Goal: Navigation & Orientation: Find specific page/section

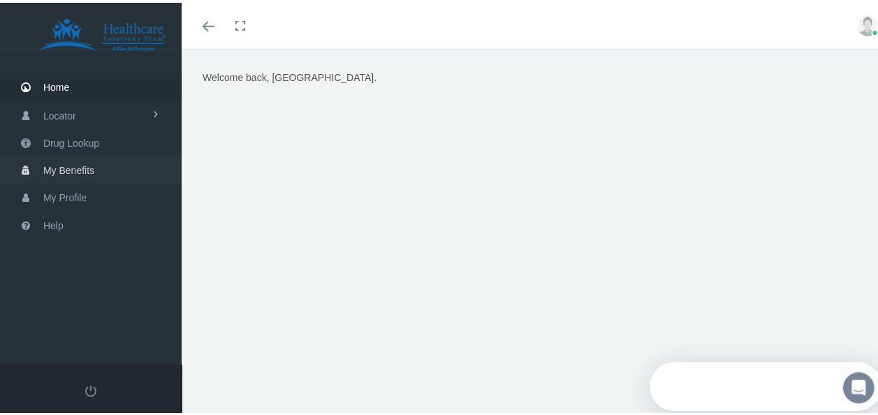
click at [89, 165] on span "My Benefits" at bounding box center [68, 167] width 51 height 27
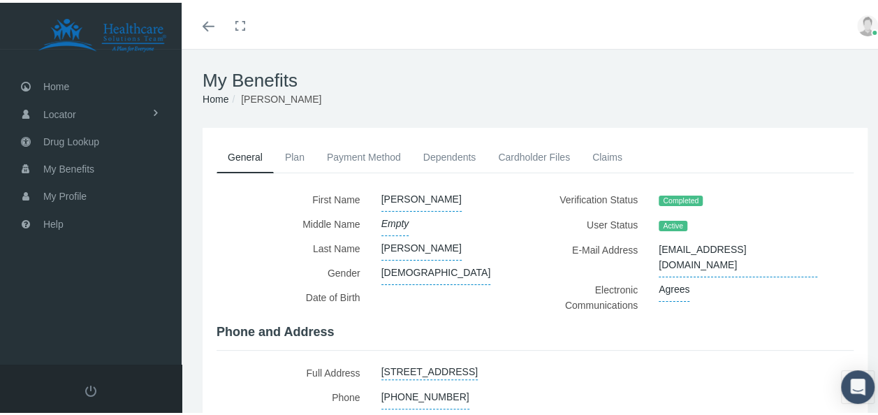
click at [292, 149] on link "Plan" at bounding box center [295, 154] width 42 height 31
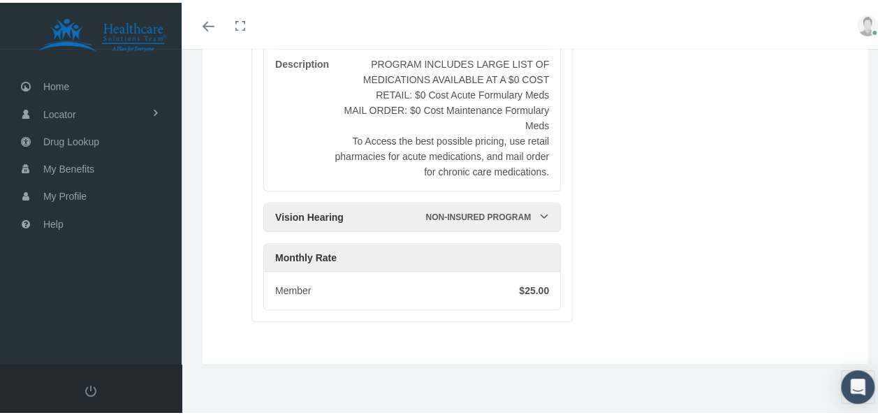
scroll to position [66, 0]
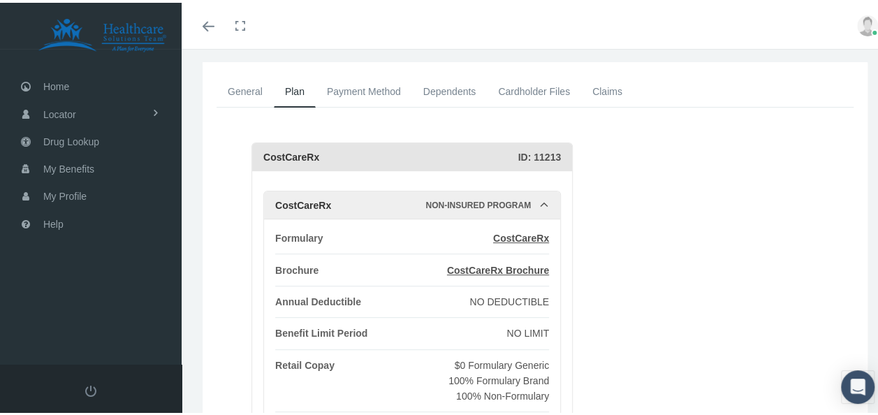
click at [353, 90] on link "Payment Method" at bounding box center [364, 88] width 96 height 31
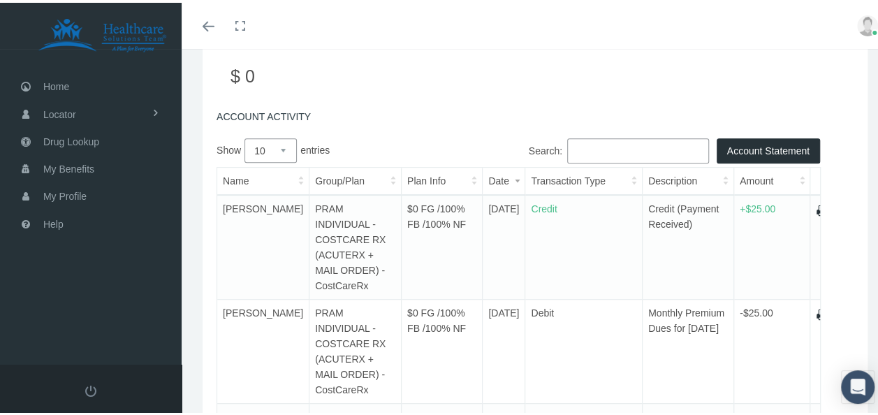
scroll to position [261, 0]
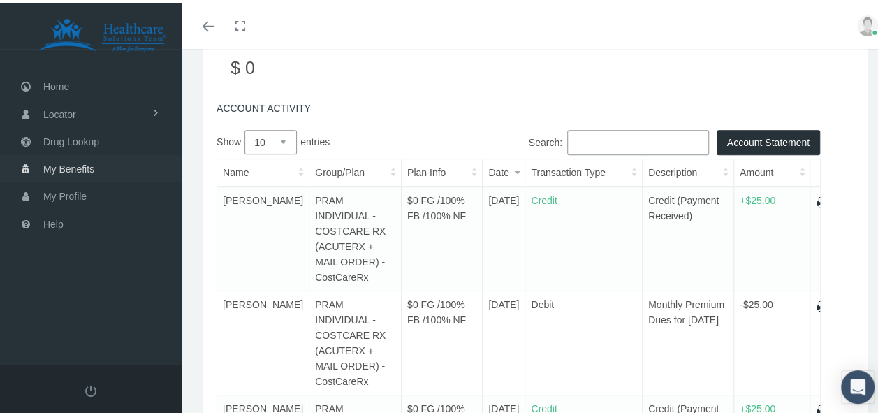
click at [101, 159] on link "My Benefits" at bounding box center [91, 165] width 182 height 27
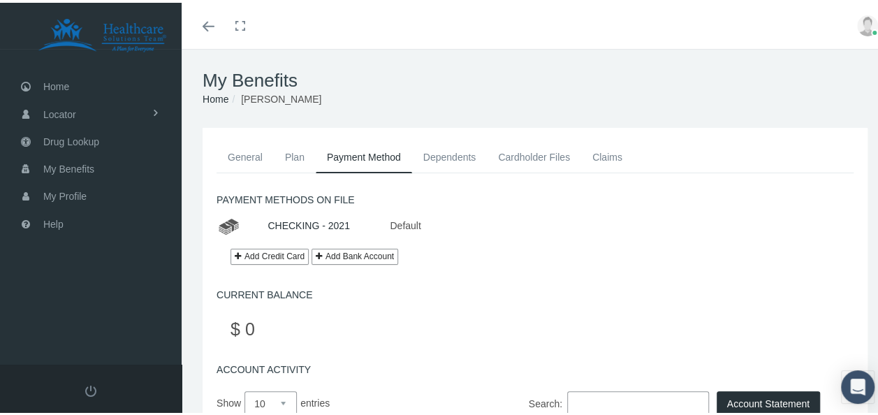
click at [295, 151] on link "Plan" at bounding box center [295, 154] width 42 height 31
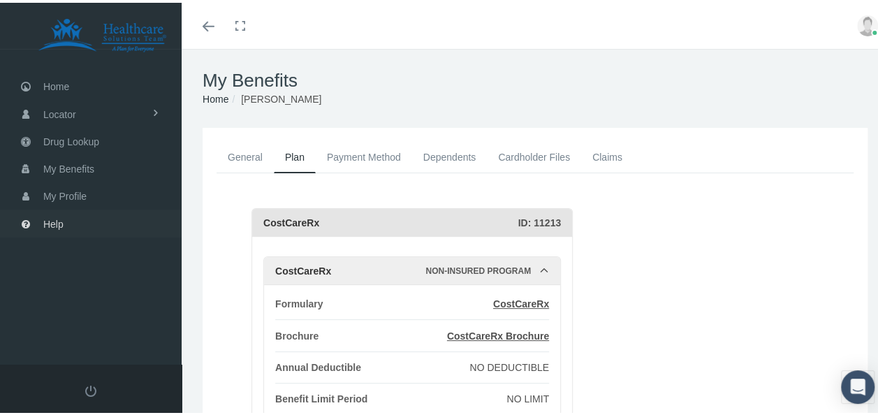
click at [52, 218] on span "Help" at bounding box center [53, 221] width 20 height 27
